Goal: Use online tool/utility: Utilize a website feature to perform a specific function

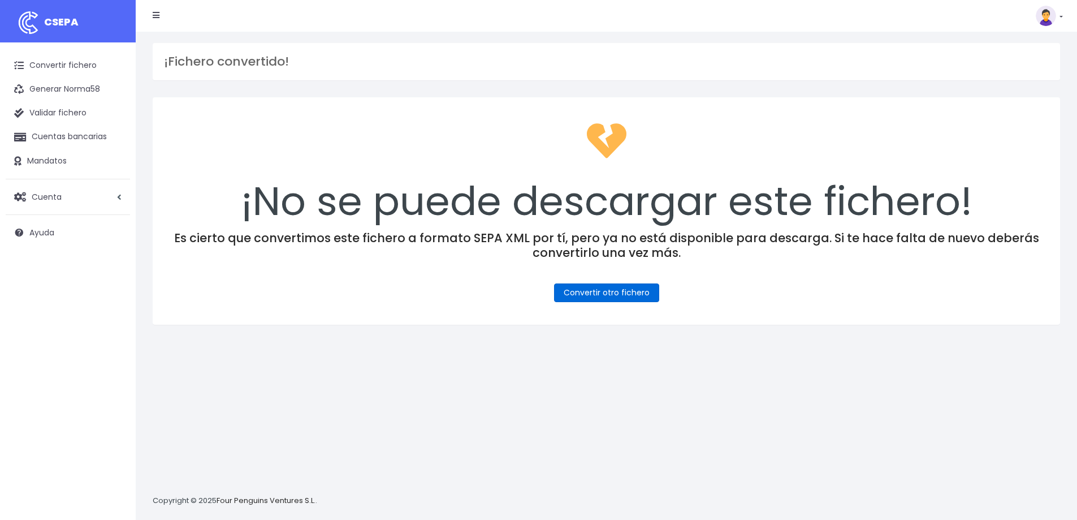
click at [630, 288] on link "Convertir otro fichero" at bounding box center [606, 292] width 105 height 19
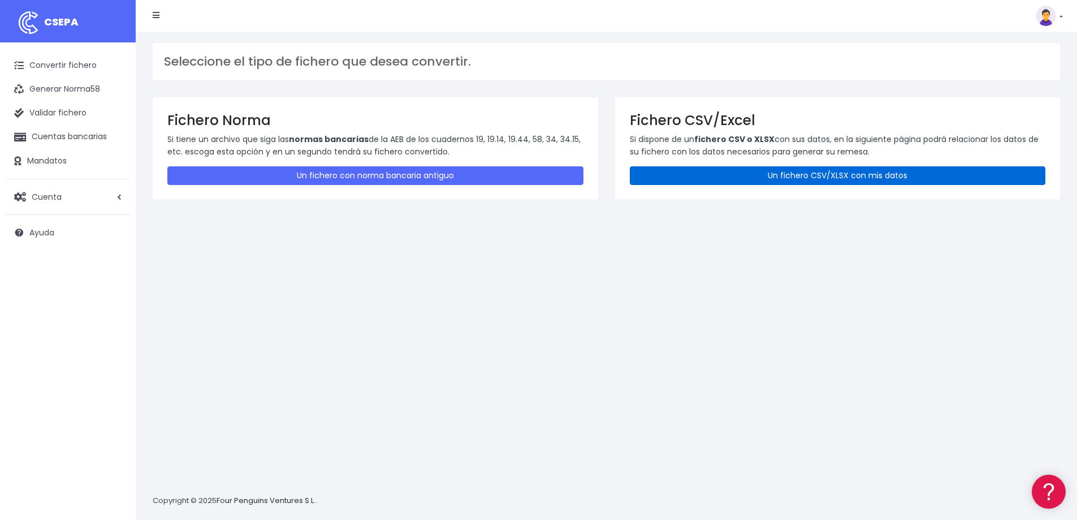
click at [778, 174] on link "Un fichero CSV/XLSX con mis datos" at bounding box center [838, 175] width 416 height 19
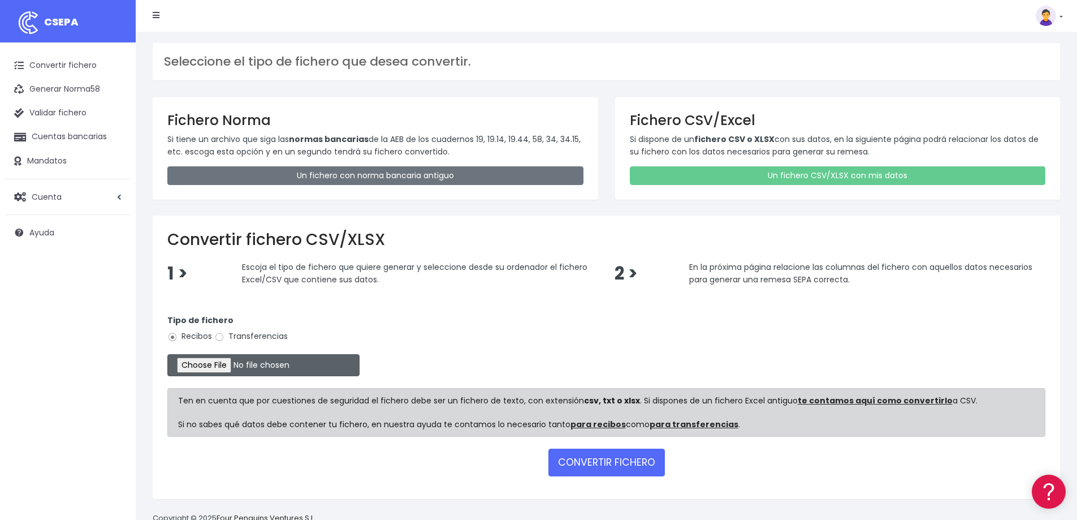
click at [240, 362] on input "file" at bounding box center [263, 365] width 192 height 22
type input "C:\fakepath\2025_10_01 remesa EASE - OCTUBRE A (cobrar dia 1); 122 rebuts, 1999…"
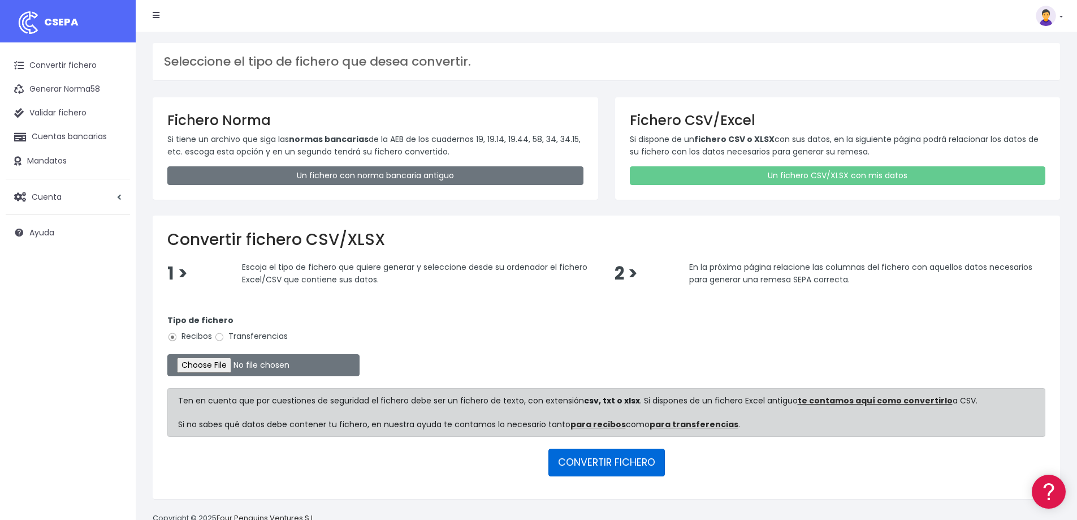
click at [628, 464] on button "CONVERTIR FICHERO" at bounding box center [606, 461] width 116 height 27
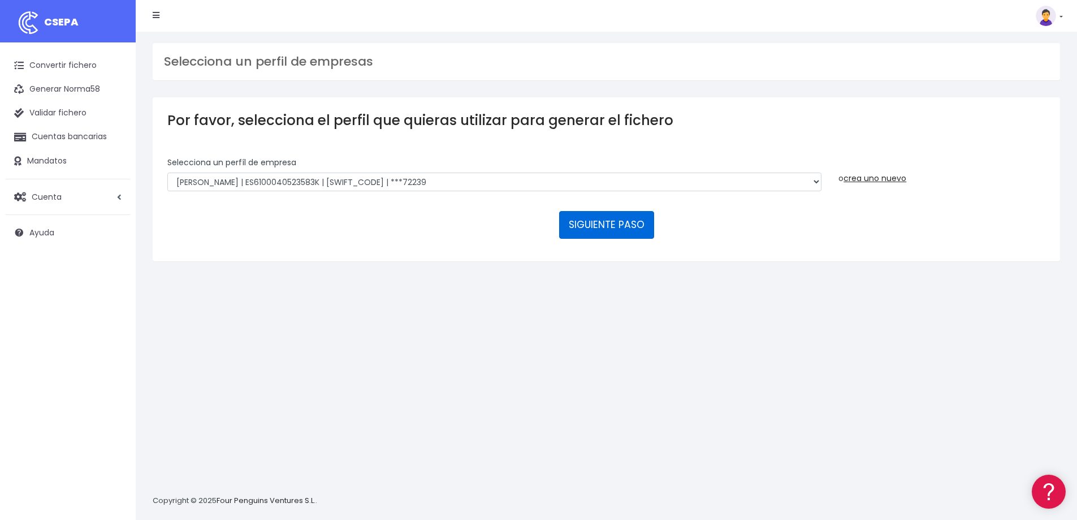
click at [628, 224] on button "SIGUIENTE PASO" at bounding box center [606, 224] width 95 height 27
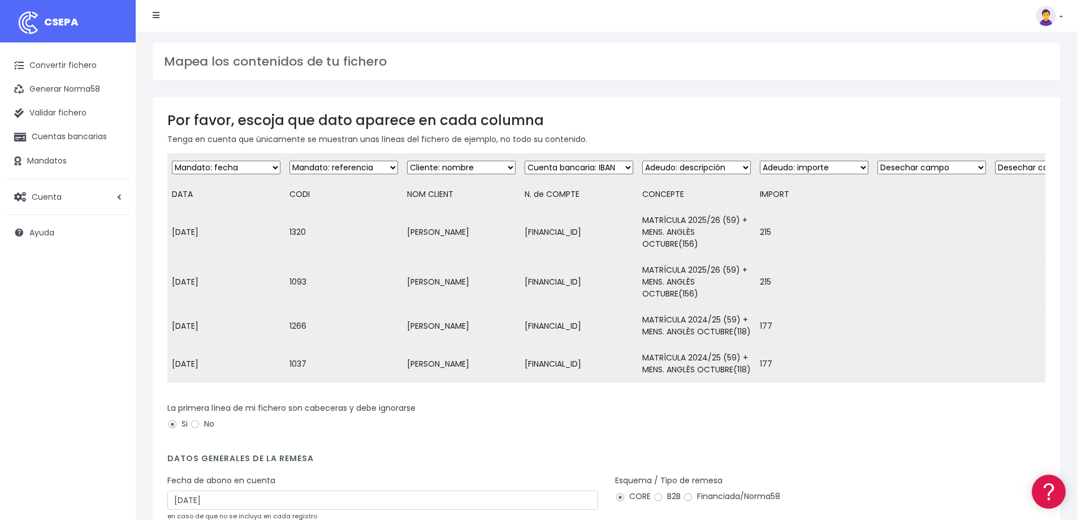
scroll to position [153, 0]
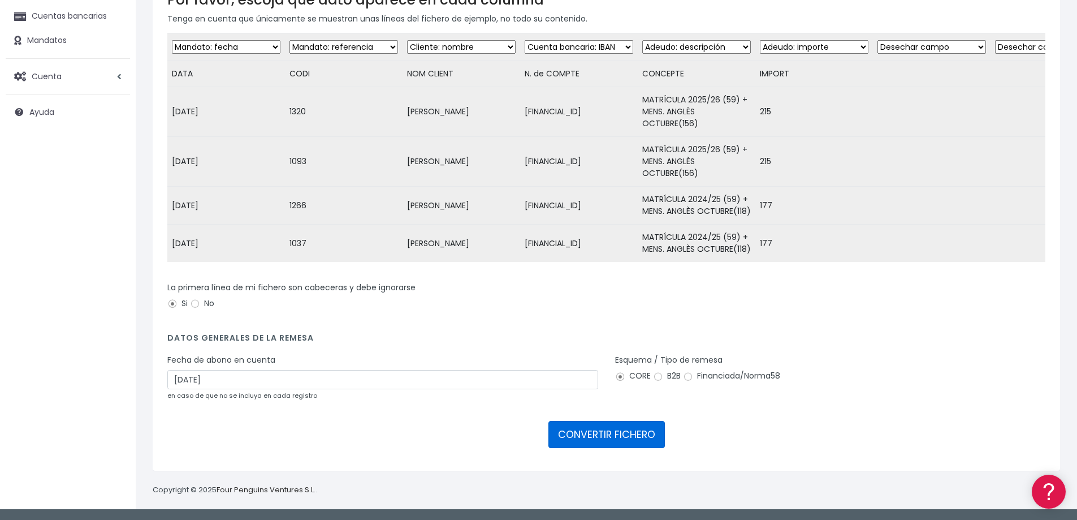
click at [596, 434] on button "CONVERTIR FICHERO" at bounding box center [606, 434] width 116 height 27
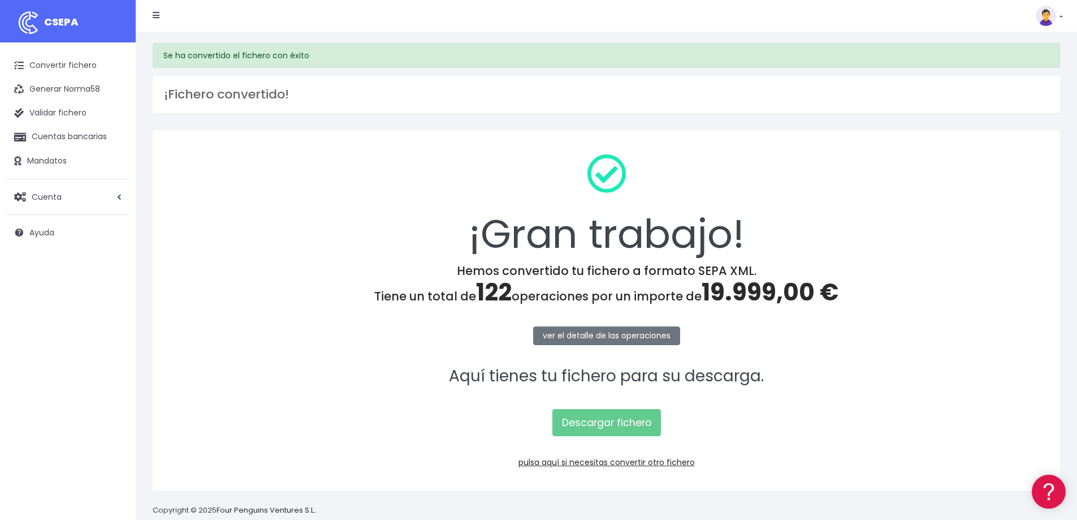
click at [898, 215] on div "¡Gran trabajo!" at bounding box center [606, 204] width 878 height 119
click at [985, 243] on div "¡Gran trabajo!" at bounding box center [606, 204] width 878 height 119
click at [643, 462] on link "pulsa aquí si necesitas convertir otro fichero" at bounding box center [606, 461] width 176 height 11
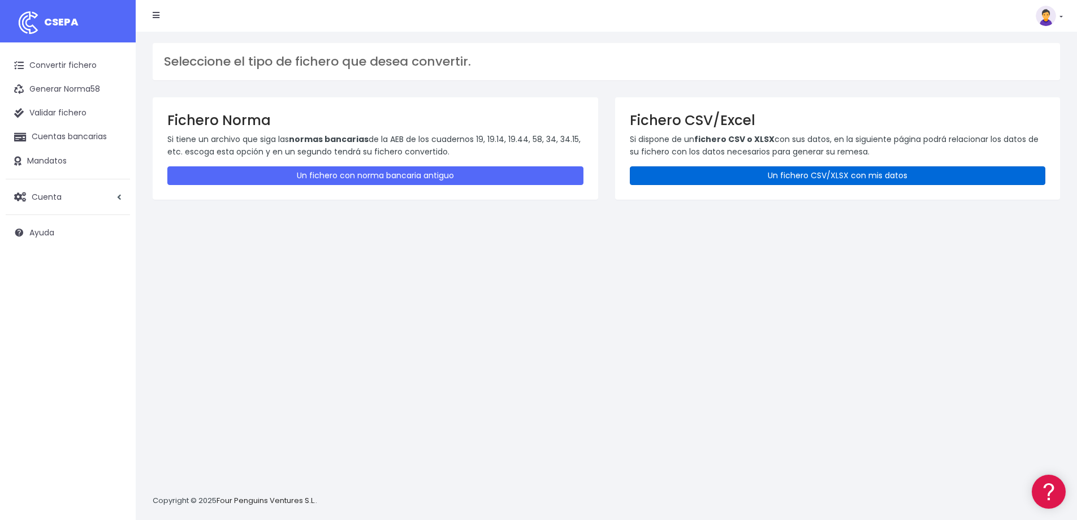
click at [845, 176] on link "Un fichero CSV/XLSX con mis datos" at bounding box center [838, 175] width 416 height 19
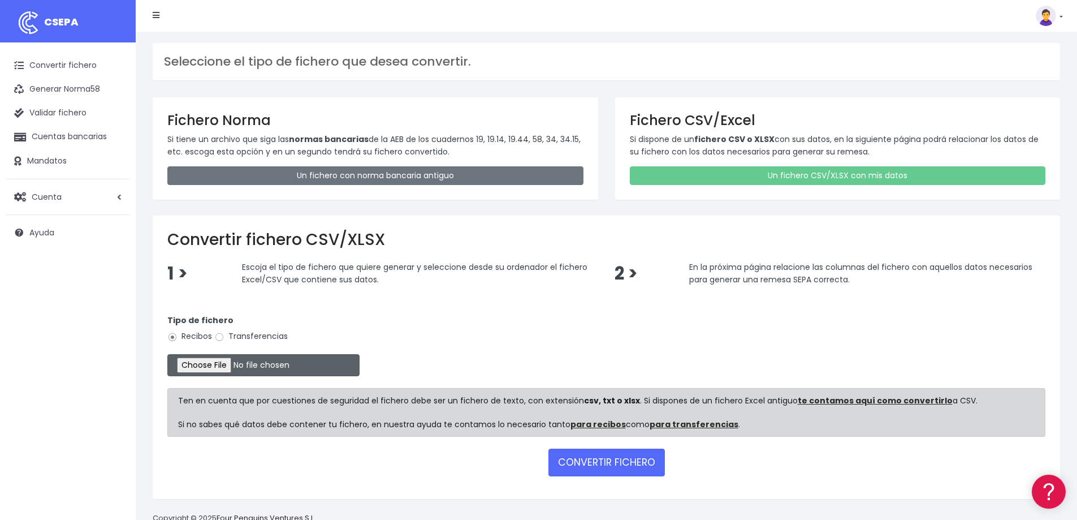
click at [212, 365] on input "file" at bounding box center [263, 365] width 192 height 22
type input "C:\fakepath\2025_10_01 remesa EASE - OCTUBRE A (cobrar dia 1); 122 rebuts, 1996…"
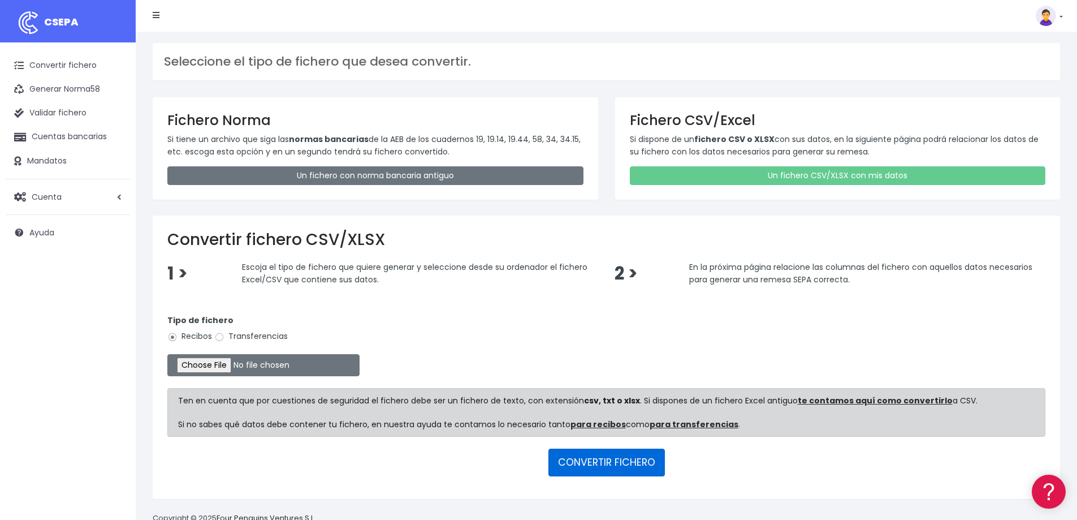
click at [594, 461] on button "CONVERTIR FICHERO" at bounding box center [606, 461] width 116 height 27
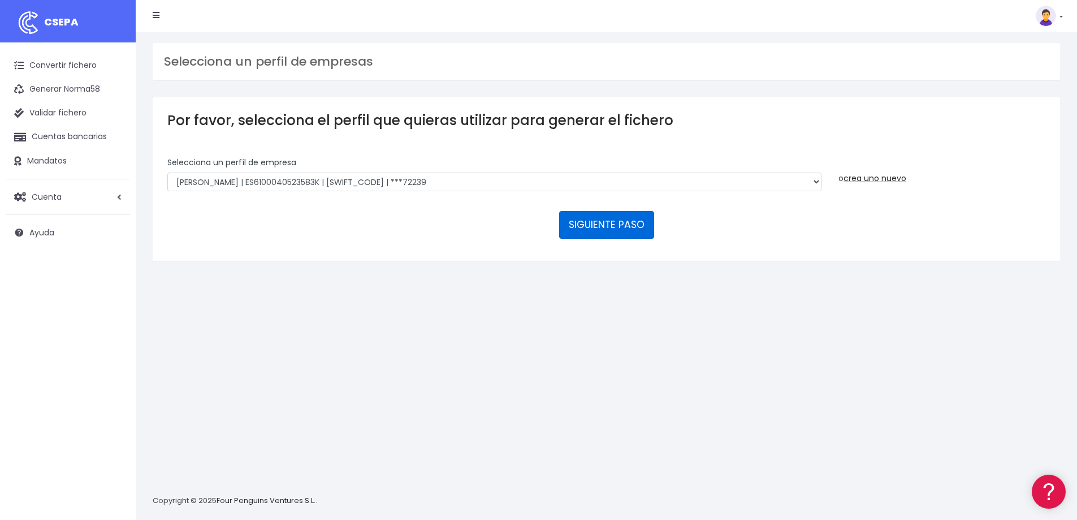
click at [601, 222] on button "SIGUIENTE PASO" at bounding box center [606, 224] width 95 height 27
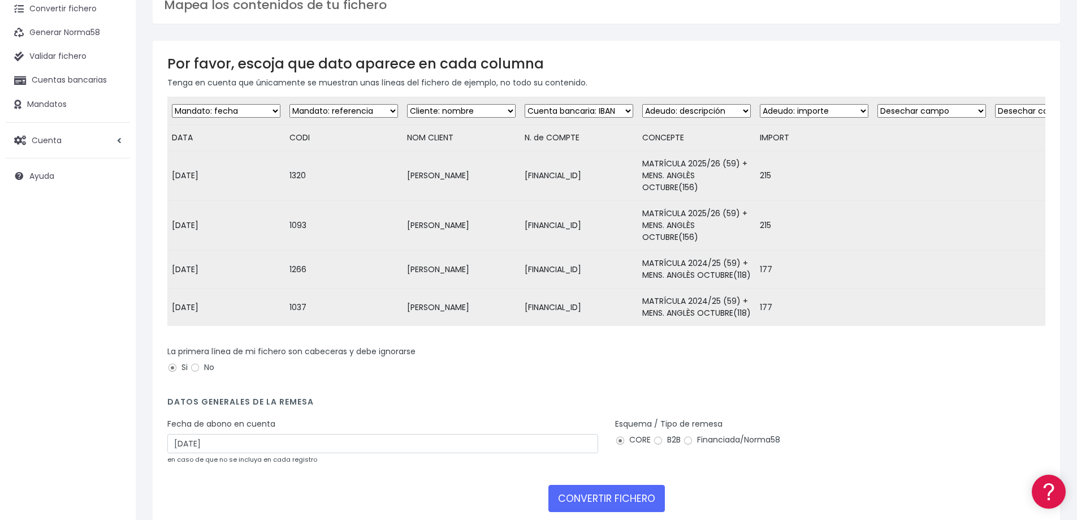
scroll to position [153, 0]
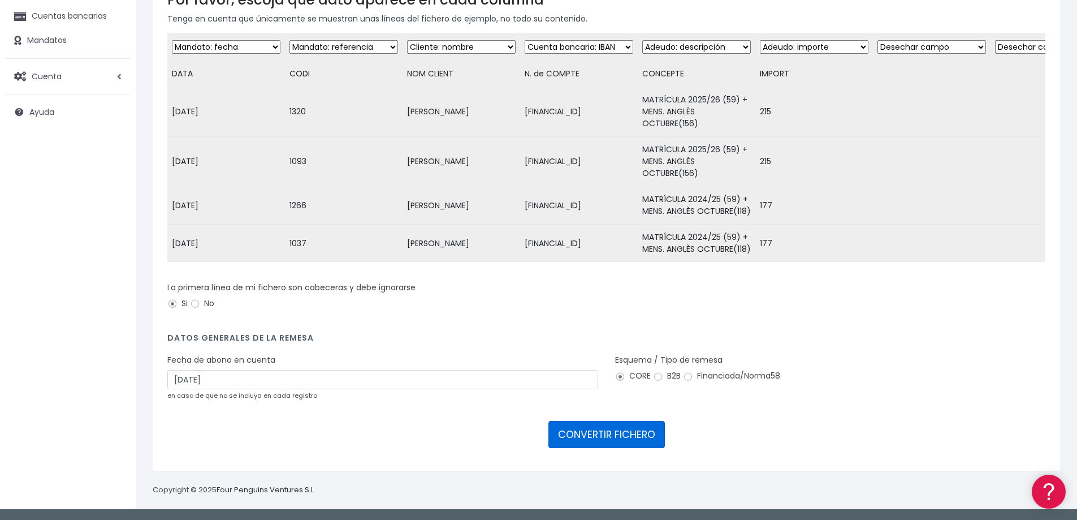
click at [601, 431] on button "CONVERTIR FICHERO" at bounding box center [606, 434] width 116 height 27
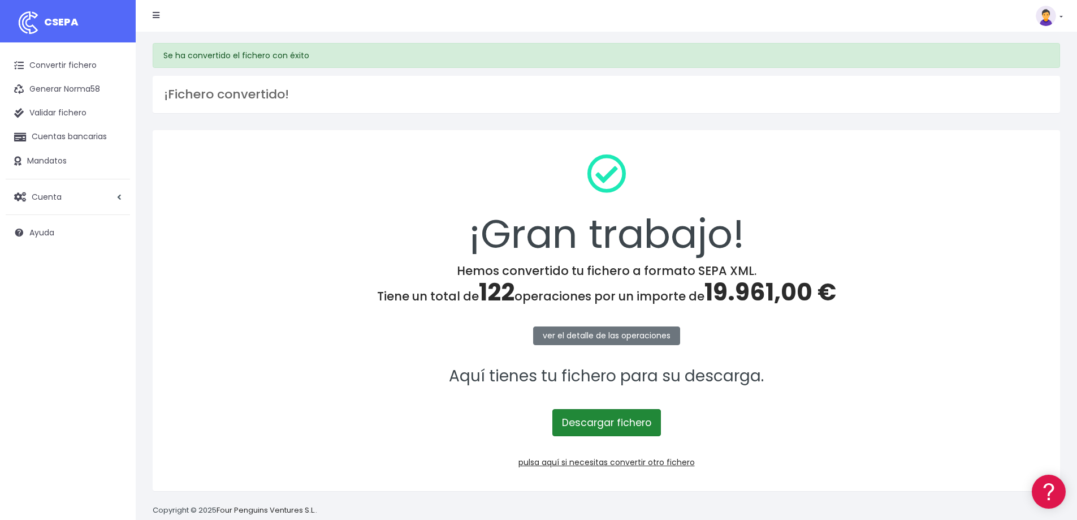
click at [590, 421] on link "Descargar fichero" at bounding box center [606, 422] width 109 height 27
